Goal: Navigation & Orientation: Find specific page/section

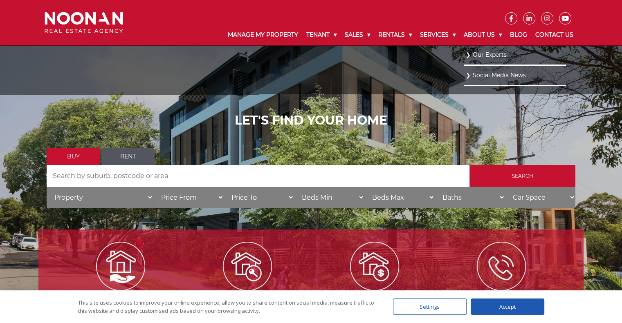
click at [465, 55] on link "Our Experts" at bounding box center [514, 54] width 98 height 11
